Goal: Navigation & Orientation: Find specific page/section

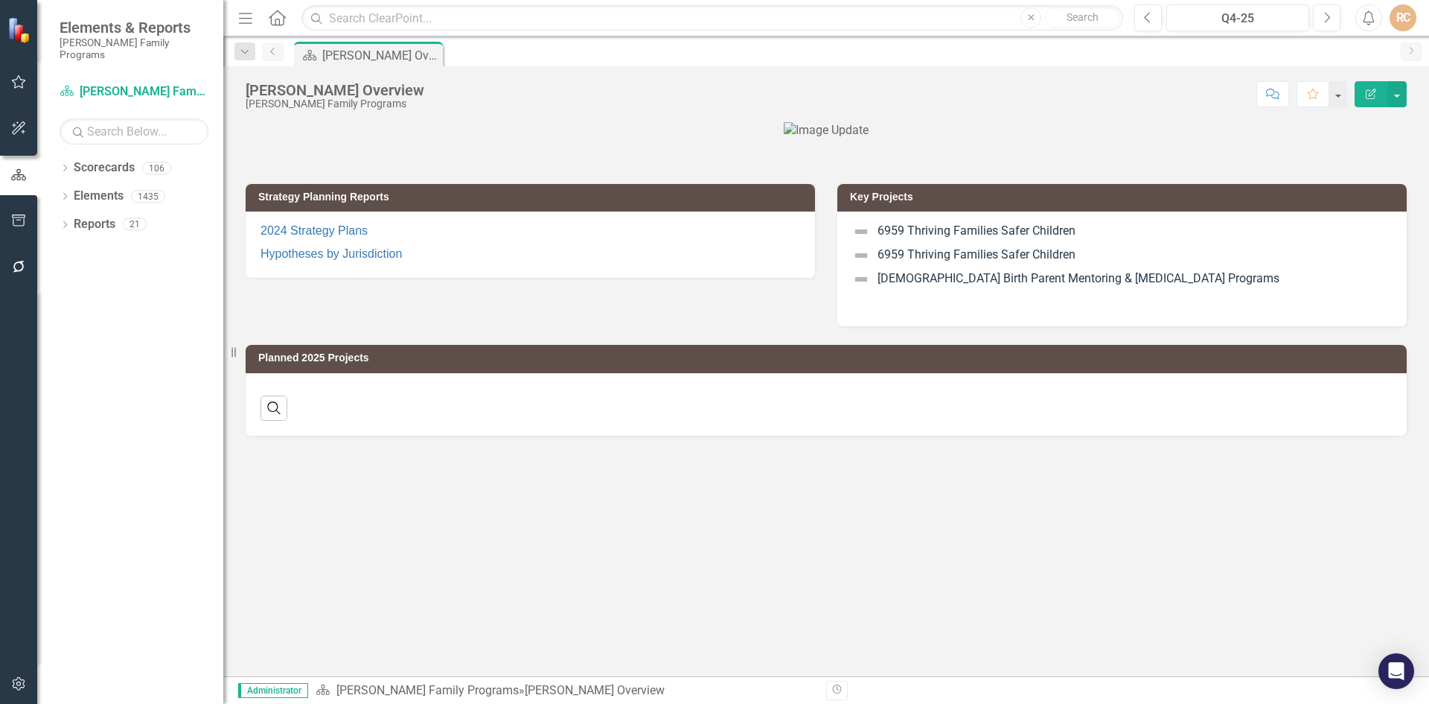
click at [275, 57] on link "Previous" at bounding box center [273, 52] width 21 height 18
click at [404, 18] on input "text" at bounding box center [713, 18] width 822 height 26
type input "success portal"
click at [453, 19] on input "success portal" at bounding box center [713, 18] width 822 height 26
click at [1033, 22] on button "Close" at bounding box center [1031, 17] width 21 height 21
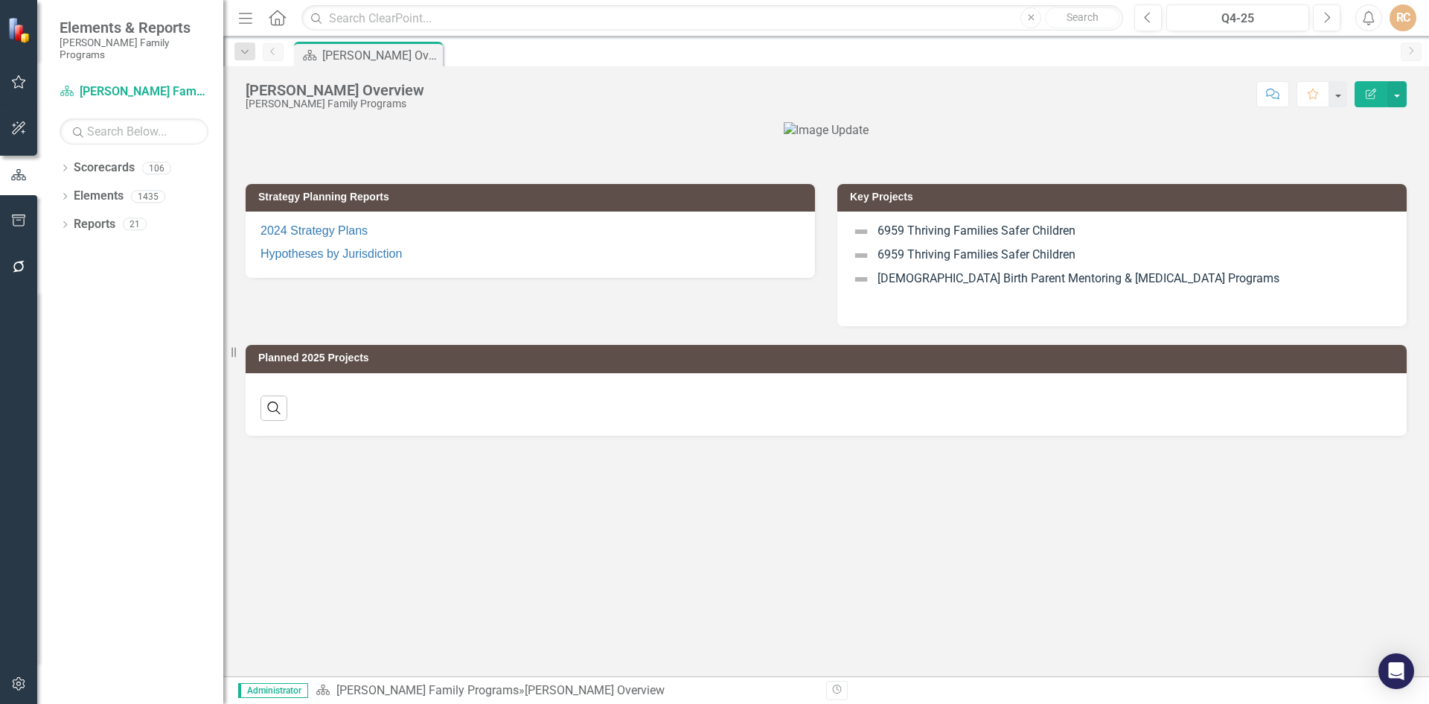
click at [244, 15] on icon "Menu" at bounding box center [245, 18] width 19 height 16
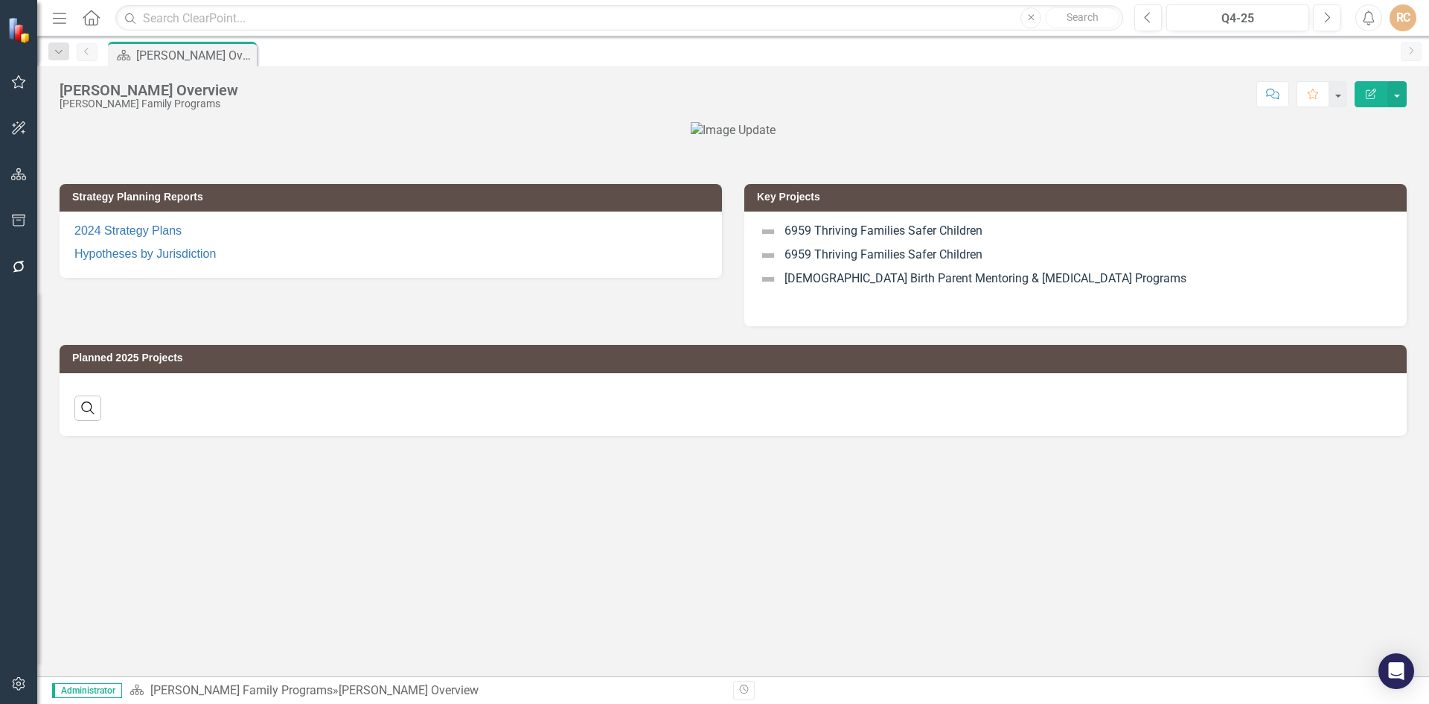
click at [59, 18] on icon "button" at bounding box center [59, 18] width 13 height 10
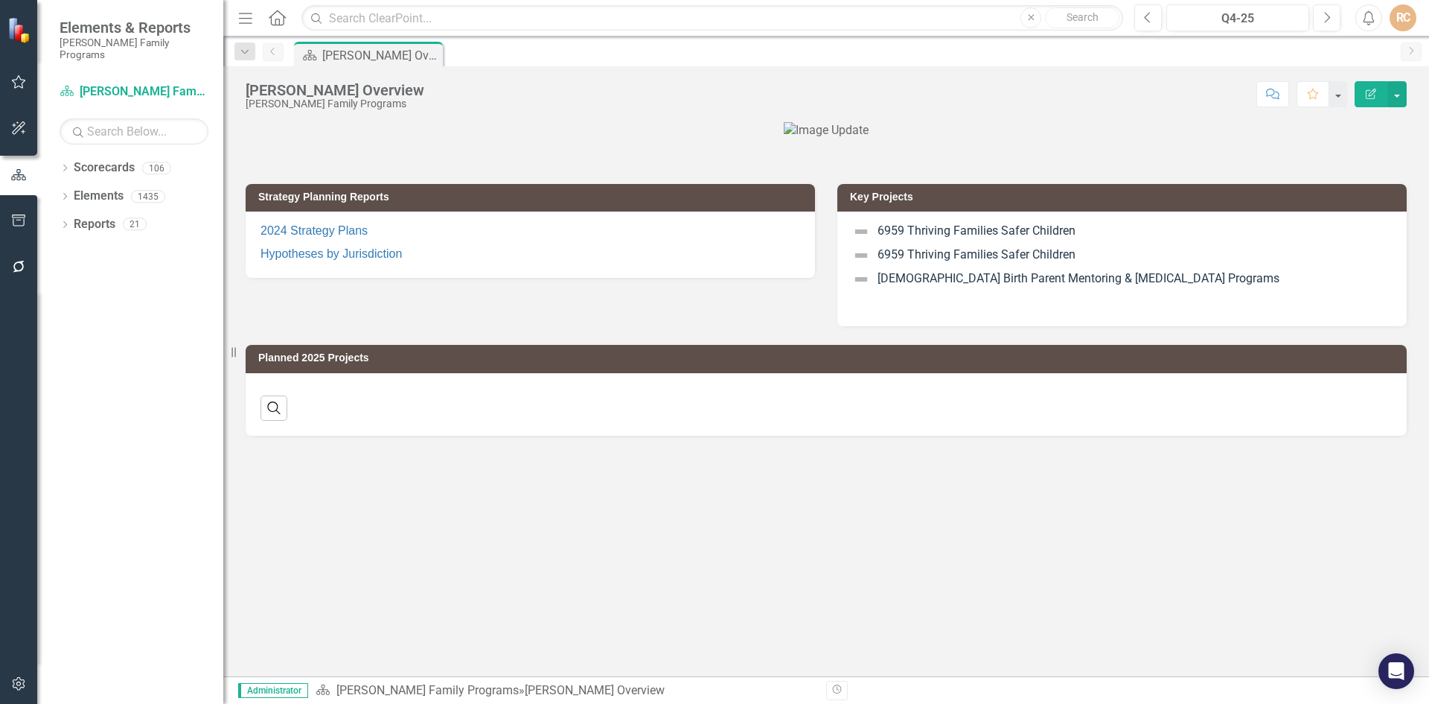
click at [1406, 20] on div "RC" at bounding box center [1403, 17] width 27 height 27
click at [1346, 185] on link "icon.portal Success Portal" at bounding box center [1357, 186] width 118 height 28
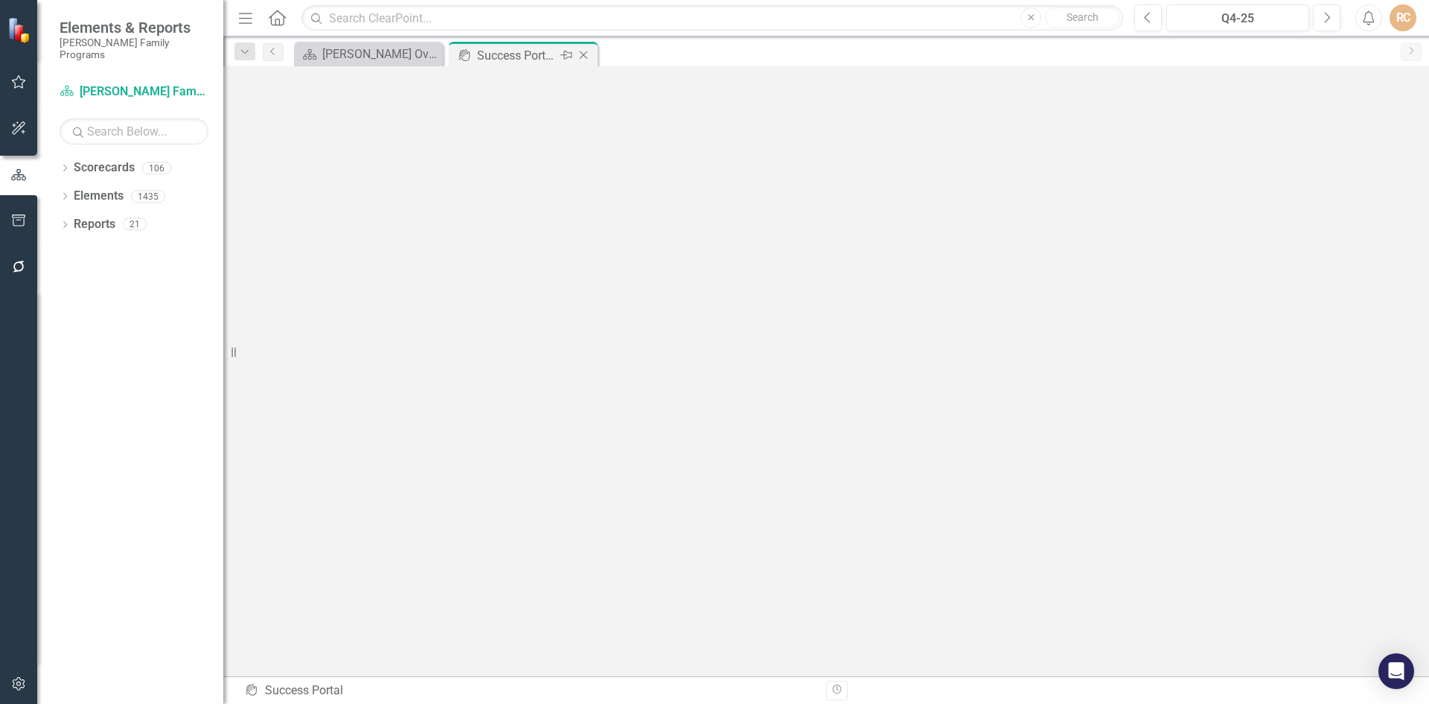
click at [569, 54] on icon "Pin" at bounding box center [567, 55] width 12 height 15
